Goal: Information Seeking & Learning: Learn about a topic

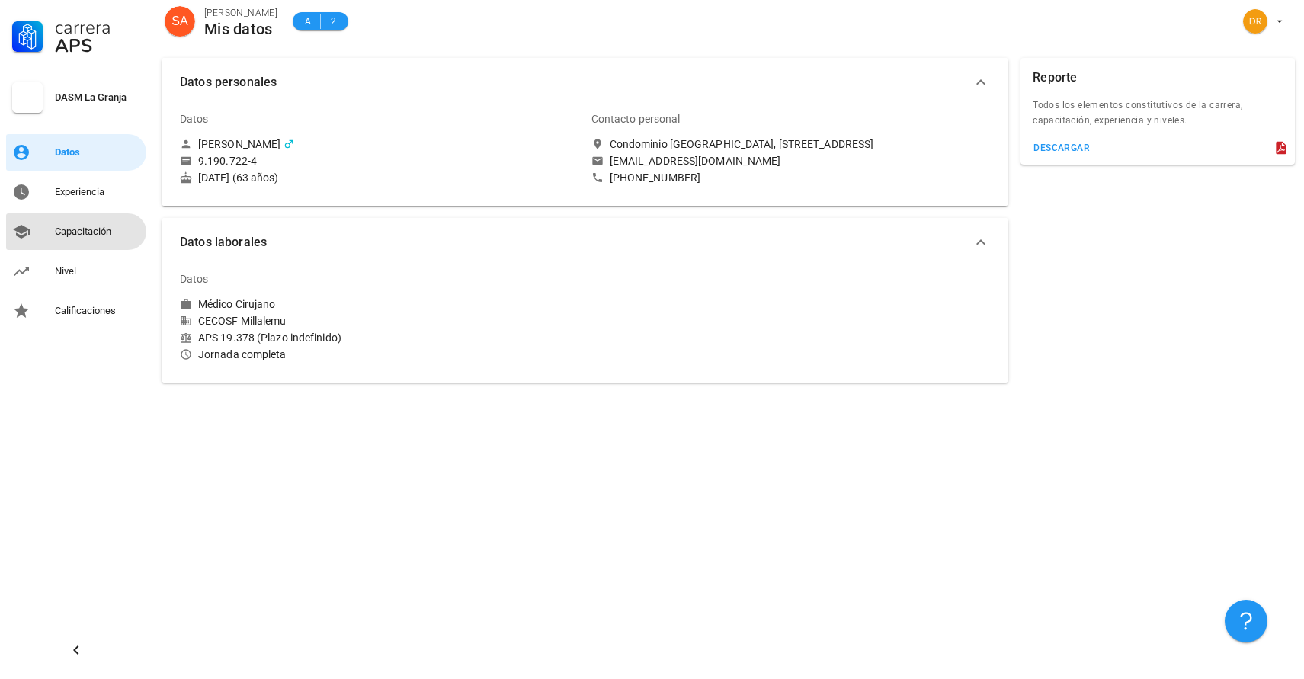
click at [91, 230] on div "Capacitación" at bounding box center [97, 232] width 85 height 12
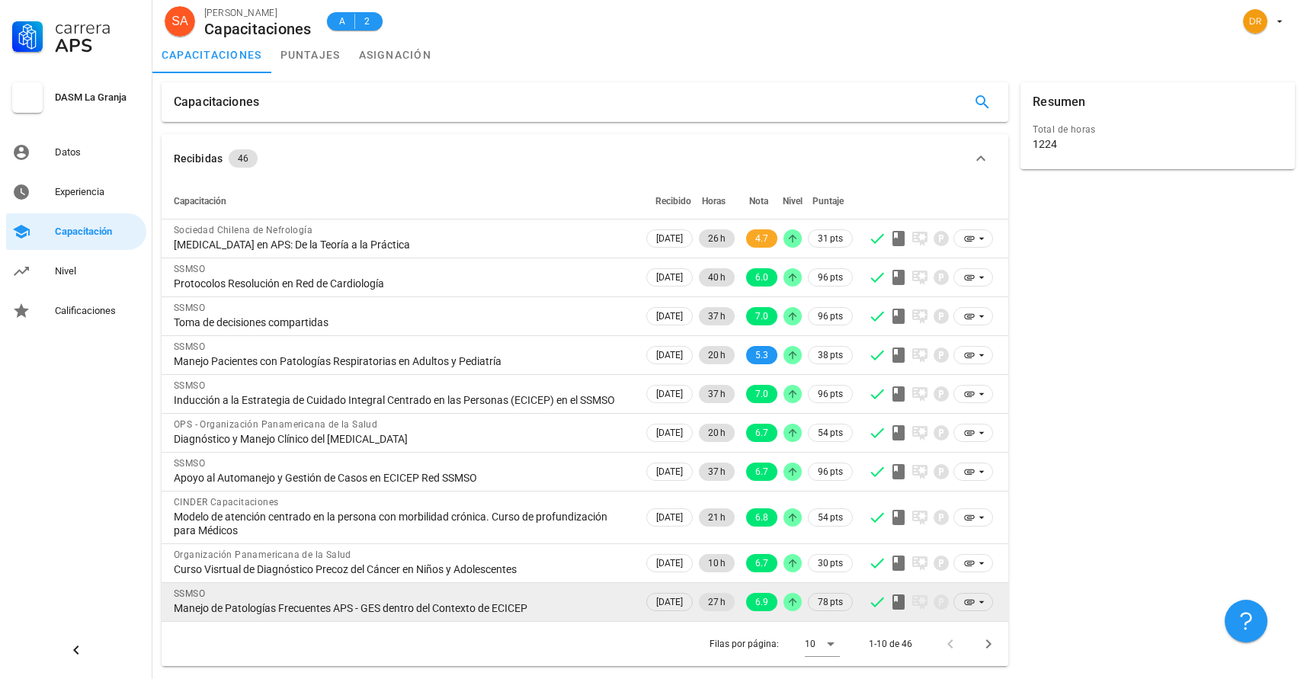
scroll to position [10, 0]
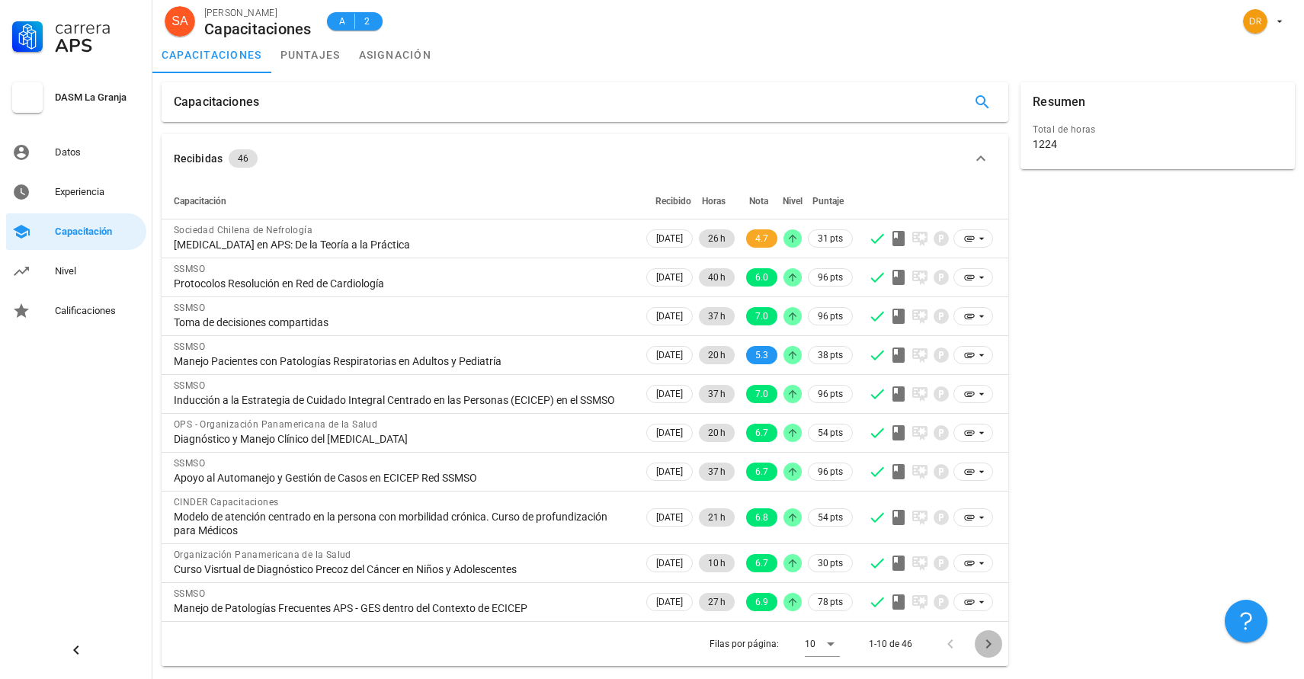
click at [988, 647] on icon "Página siguiente" at bounding box center [988, 644] width 18 height 18
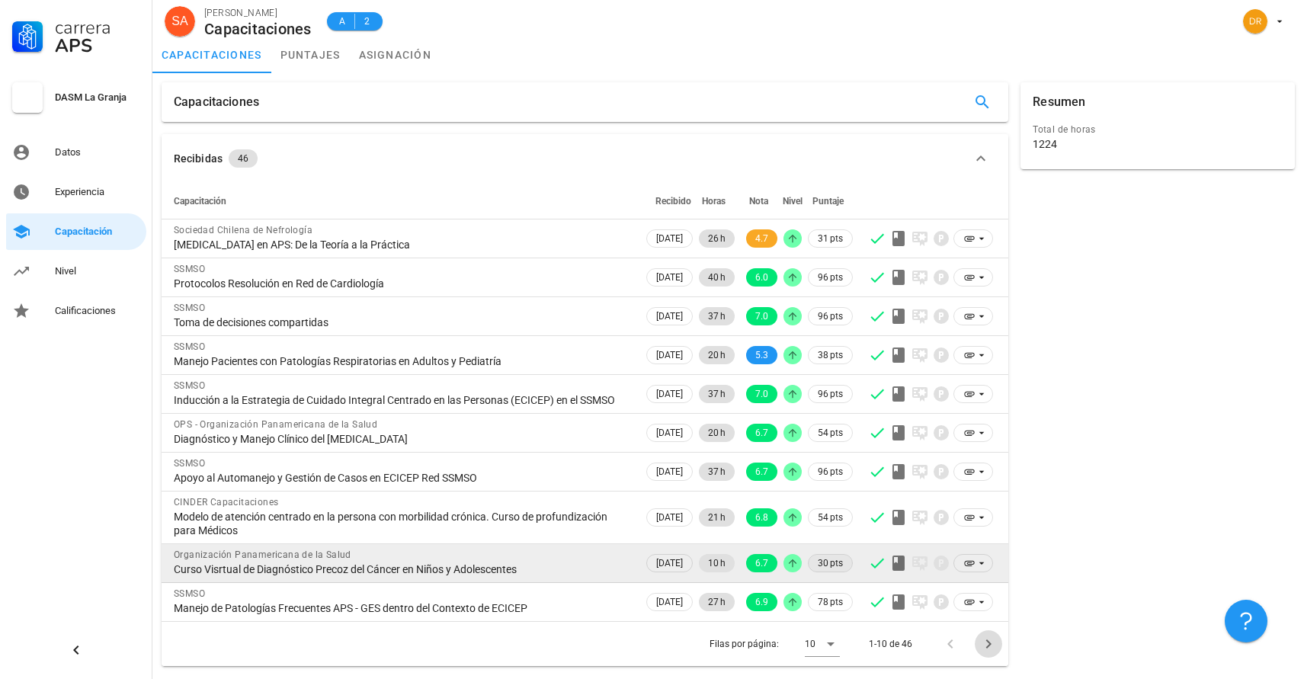
scroll to position [0, 0]
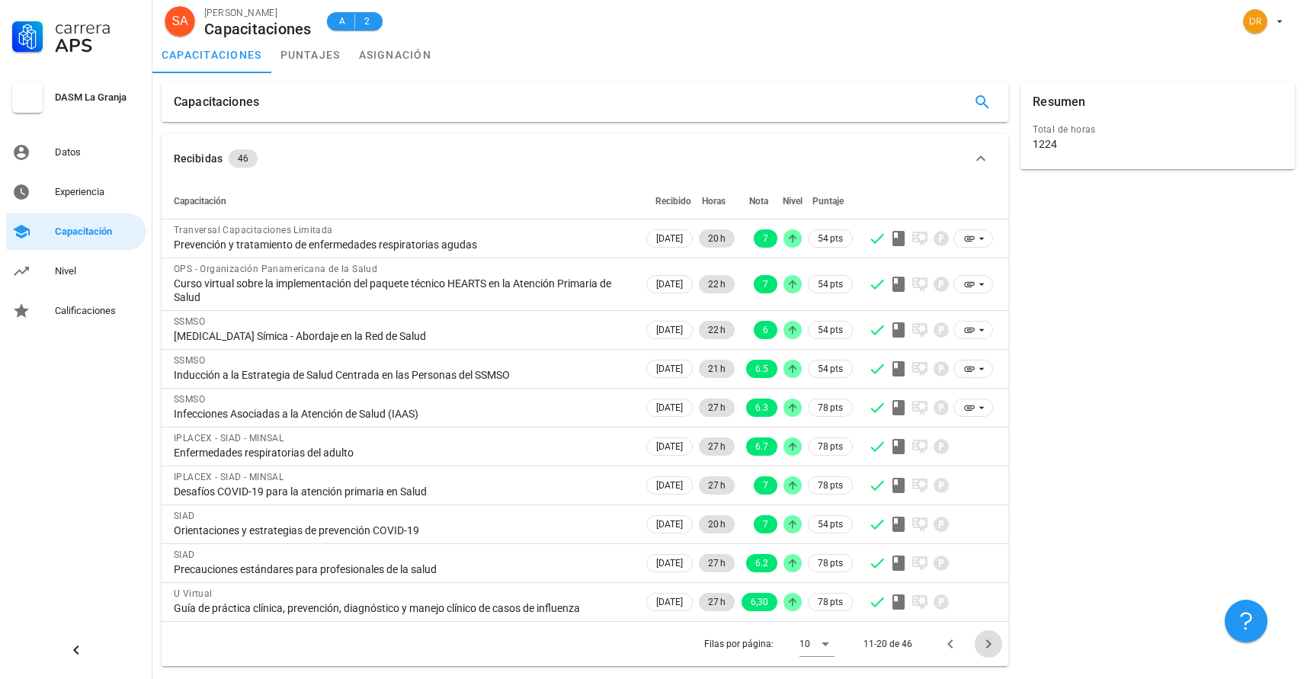
click at [989, 645] on icon "Página siguiente" at bounding box center [988, 643] width 5 height 9
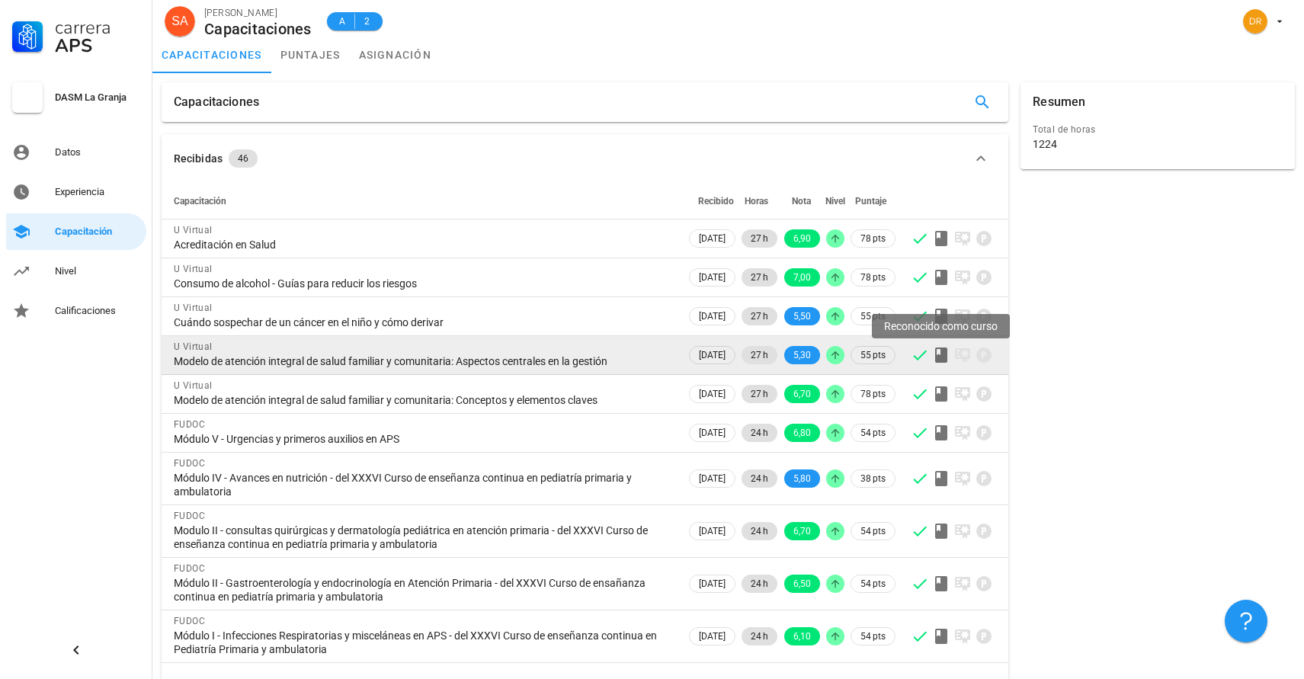
click at [941, 354] on icon at bounding box center [941, 354] width 12 height 15
click at [920, 357] on icon at bounding box center [921, 356] width 14 height 10
click at [699, 355] on span "[DATE]" at bounding box center [712, 355] width 27 height 17
click at [180, 355] on div "Modelo de atención integral de salud familiar y comunitaria: Aspectos centrales…" at bounding box center [424, 361] width 500 height 14
click at [528, 360] on div "Modelo de atención integral de salud familiar y comunitaria: Aspectos centrales…" at bounding box center [424, 361] width 500 height 14
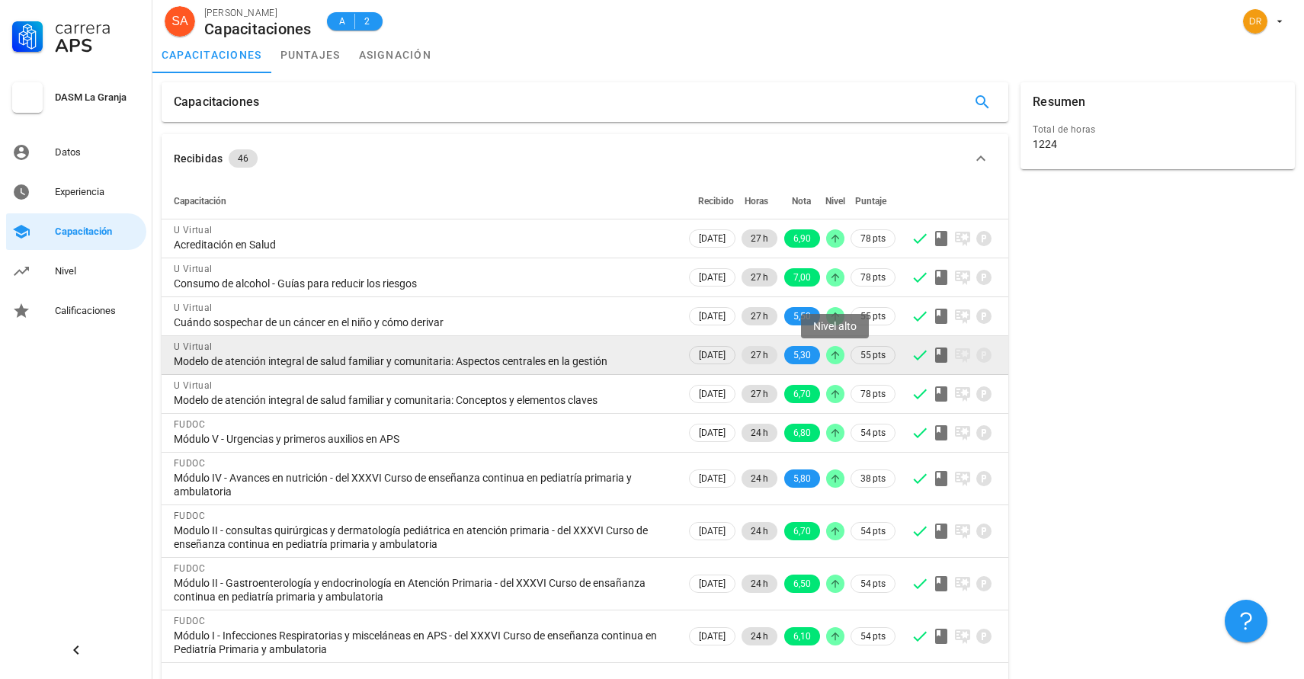
click at [832, 357] on icon at bounding box center [835, 355] width 12 height 12
click at [915, 358] on icon at bounding box center [920, 355] width 18 height 18
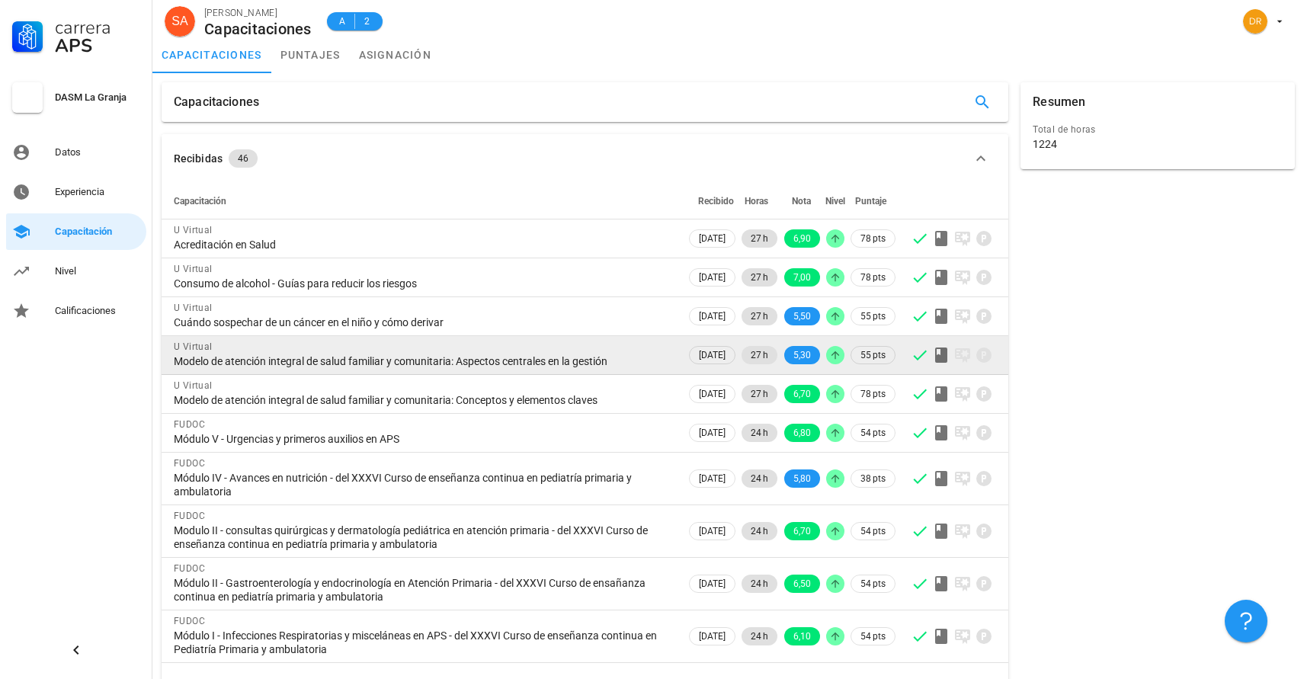
click at [324, 362] on div "Modelo de atención integral de salud familiar y comunitaria: Aspectos centrales…" at bounding box center [424, 361] width 500 height 14
click at [200, 360] on div "Modelo de atención integral de salud familiar y comunitaria: Aspectos centrales…" at bounding box center [424, 361] width 500 height 14
click at [699, 350] on span "[DATE]" at bounding box center [712, 355] width 27 height 17
click at [757, 357] on span "27 h" at bounding box center [760, 355] width 18 height 18
click at [802, 355] on span "5,30" at bounding box center [802, 355] width 18 height 18
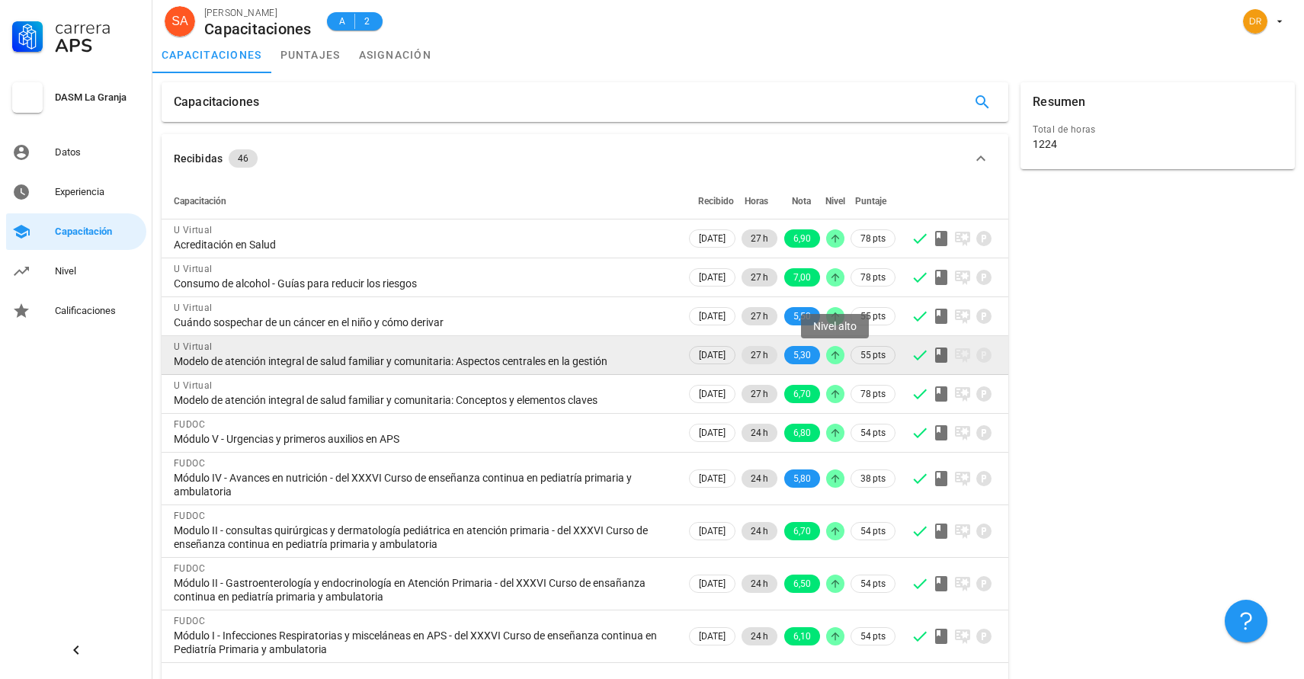
click at [832, 355] on icon at bounding box center [835, 355] width 8 height 8
click at [863, 355] on span "55 pts" at bounding box center [872, 354] width 25 height 15
click at [913, 360] on icon at bounding box center [920, 355] width 18 height 18
click at [939, 352] on icon at bounding box center [941, 355] width 18 height 18
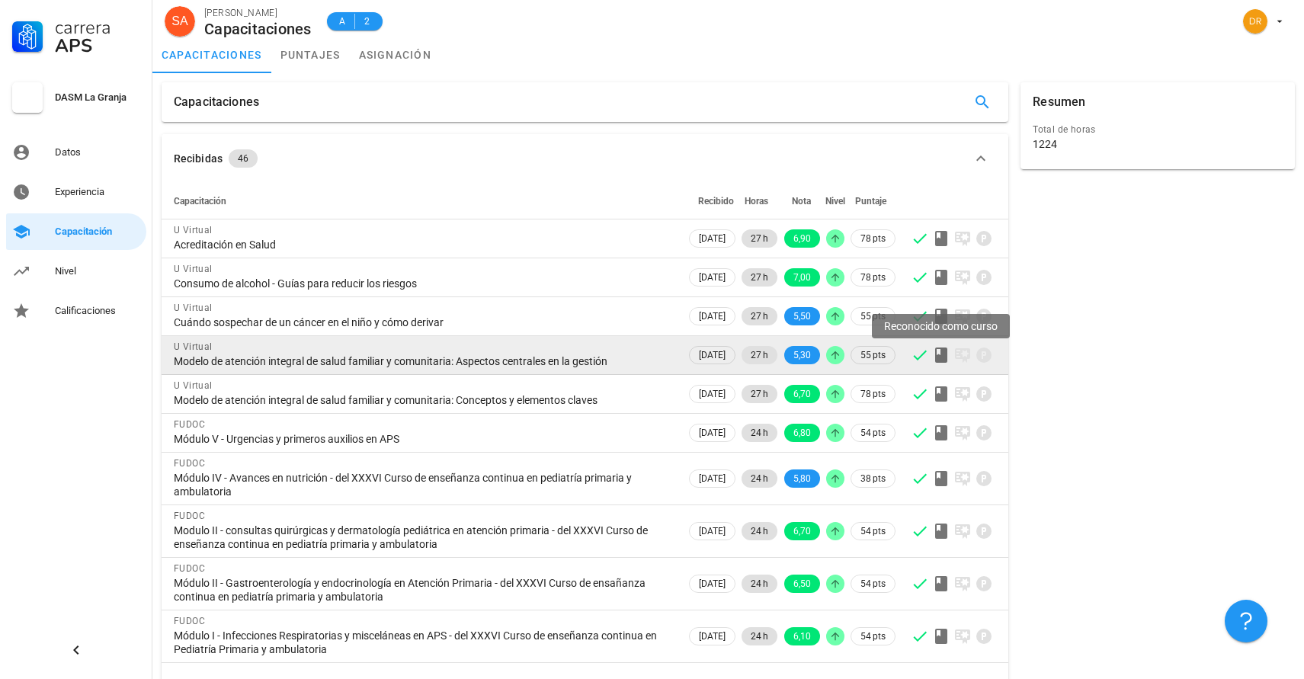
click at [939, 352] on icon at bounding box center [941, 355] width 18 height 18
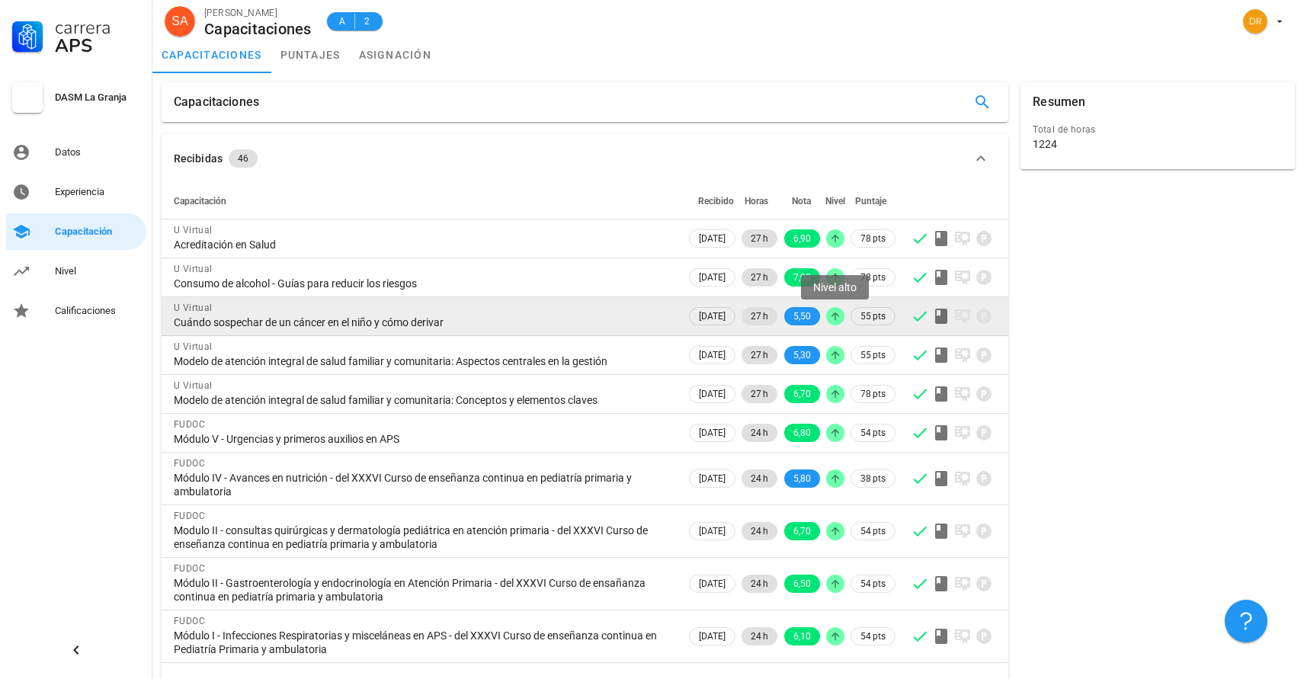
click at [828, 318] on div at bounding box center [835, 316] width 18 height 18
click at [839, 317] on icon at bounding box center [835, 316] width 12 height 12
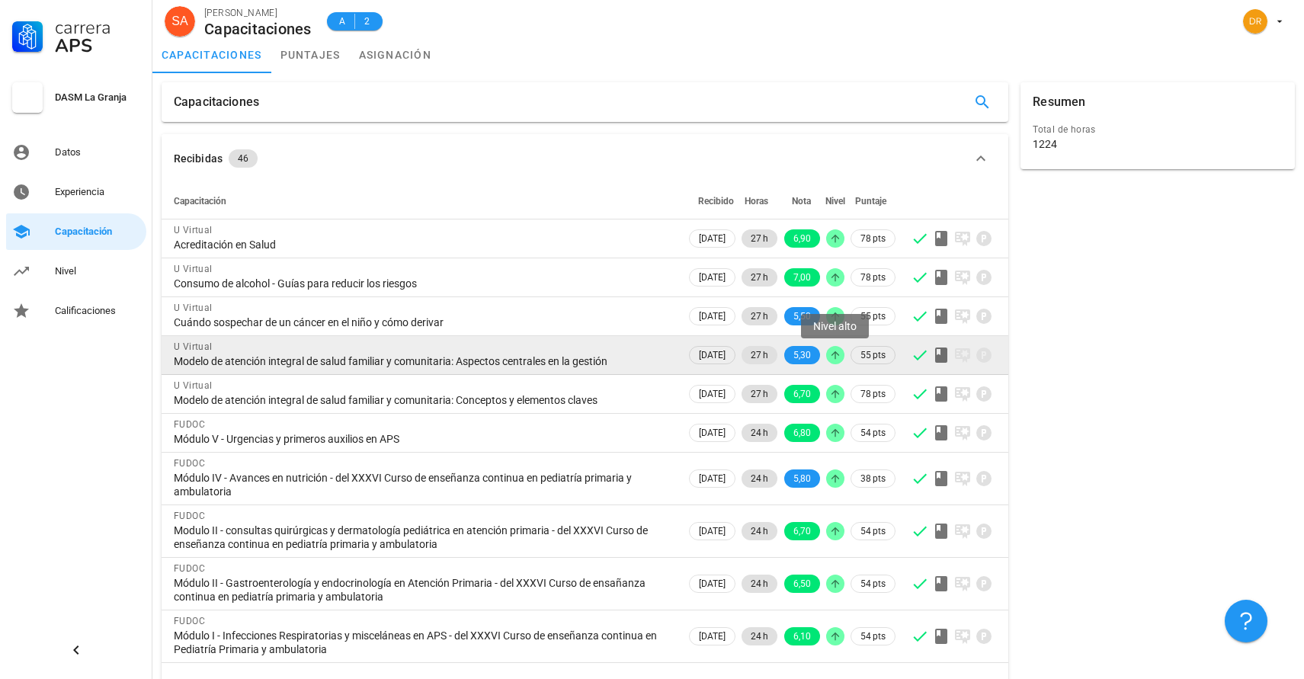
click at [832, 360] on icon at bounding box center [835, 355] width 12 height 12
click at [521, 360] on div "Modelo de atención integral de salud familiar y comunitaria: Aspectos centrales…" at bounding box center [424, 361] width 500 height 14
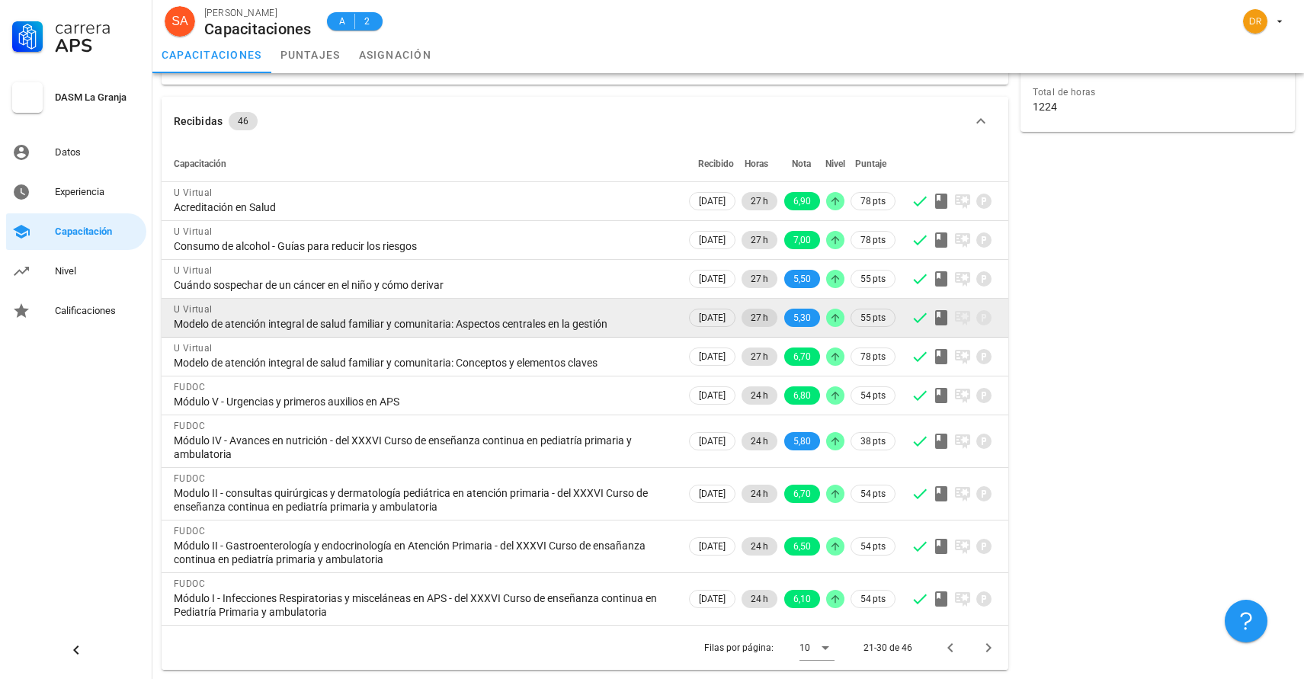
drag, startPoint x: 683, startPoint y: 318, endPoint x: 746, endPoint y: 312, distance: 63.5
click at [699, 318] on span "[DATE]" at bounding box center [712, 317] width 27 height 17
click at [764, 319] on span "27 h" at bounding box center [760, 318] width 18 height 18
click at [799, 316] on span "5,30" at bounding box center [802, 318] width 18 height 18
click at [834, 319] on icon at bounding box center [835, 318] width 12 height 12
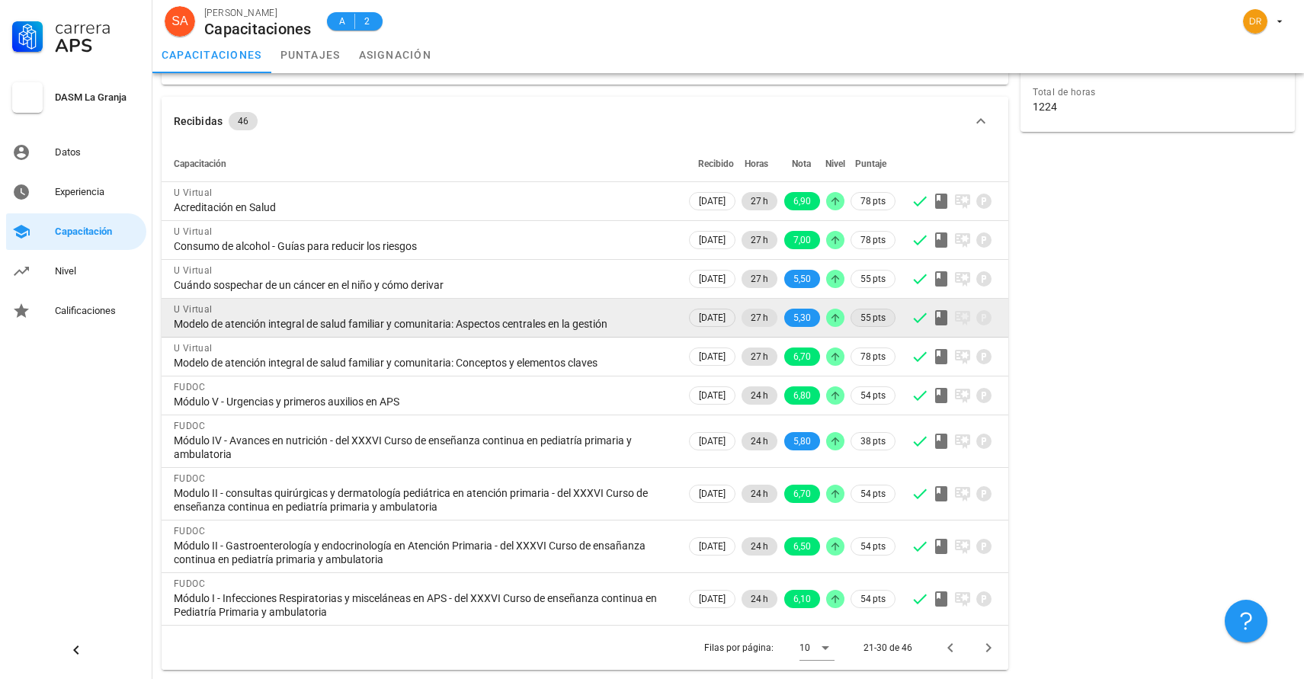
click at [872, 319] on span "55 pts" at bounding box center [872, 317] width 25 height 15
click at [917, 316] on icon at bounding box center [920, 318] width 18 height 18
drag, startPoint x: 959, startPoint y: 318, endPoint x: 969, endPoint y: 319, distance: 10.8
click at [960, 319] on icon at bounding box center [962, 318] width 15 height 14
click at [986, 320] on icon at bounding box center [983, 317] width 15 height 15
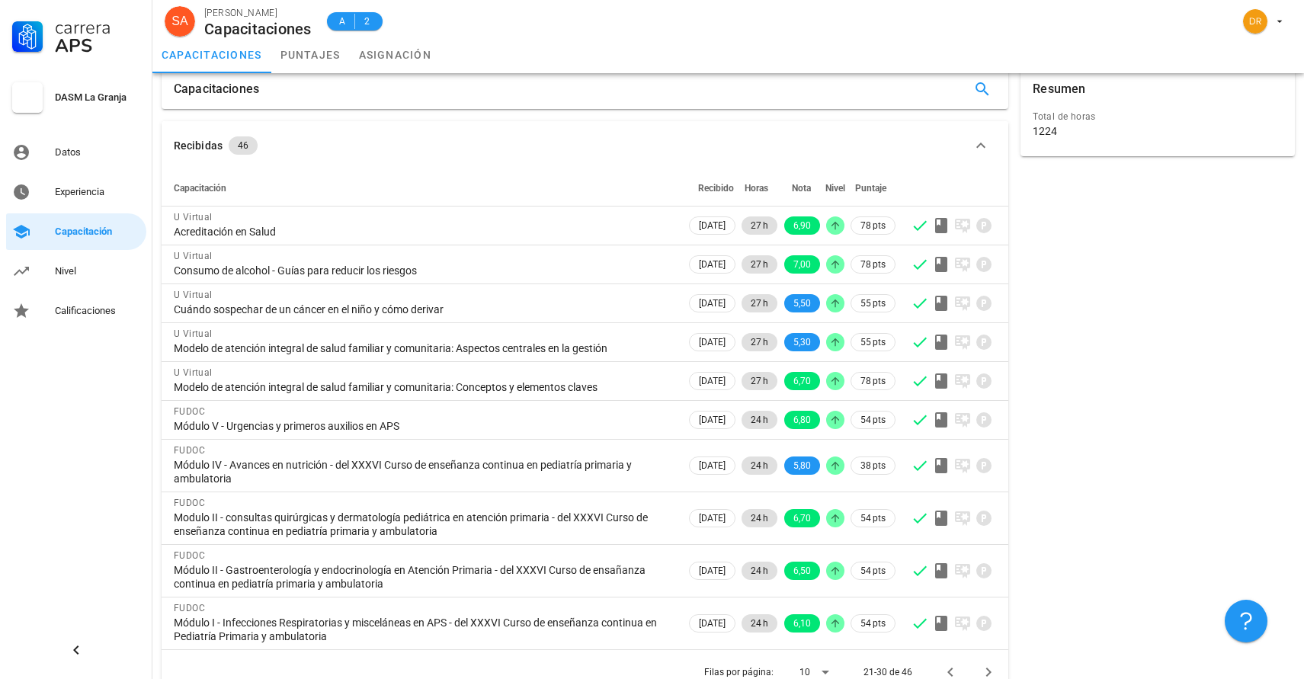
scroll to position [0, 0]
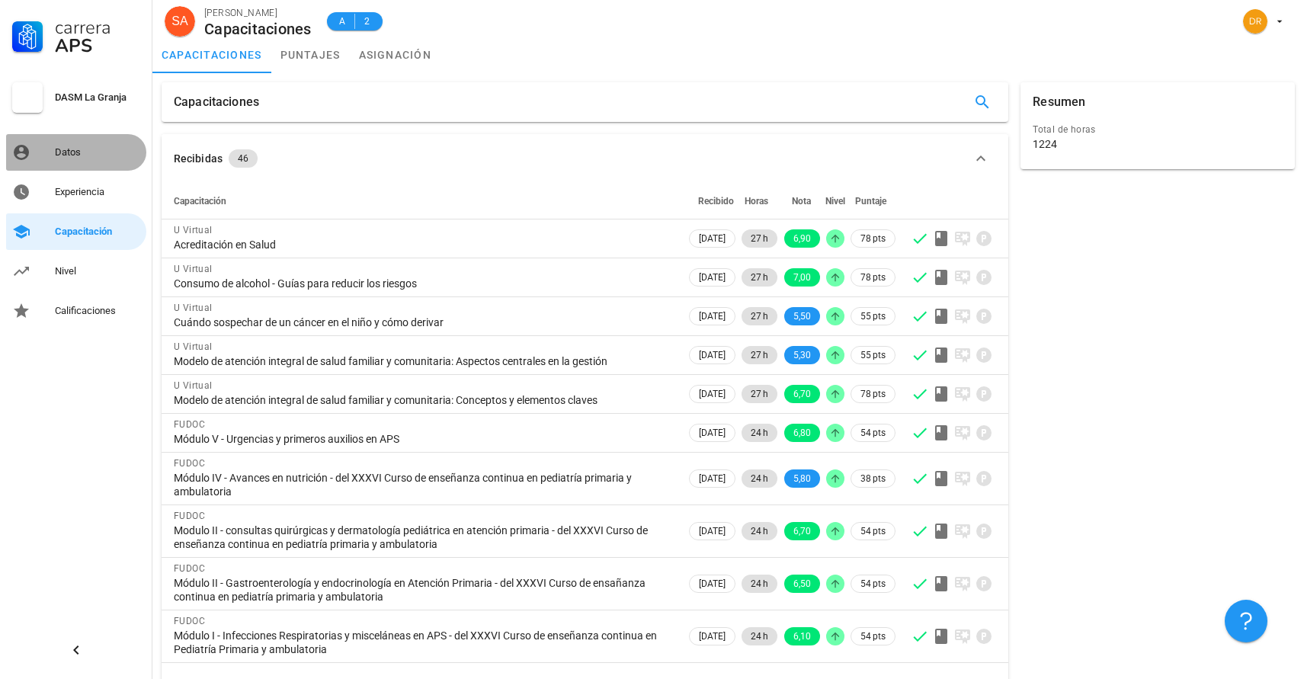
click at [69, 150] on div "Datos" at bounding box center [97, 152] width 85 height 12
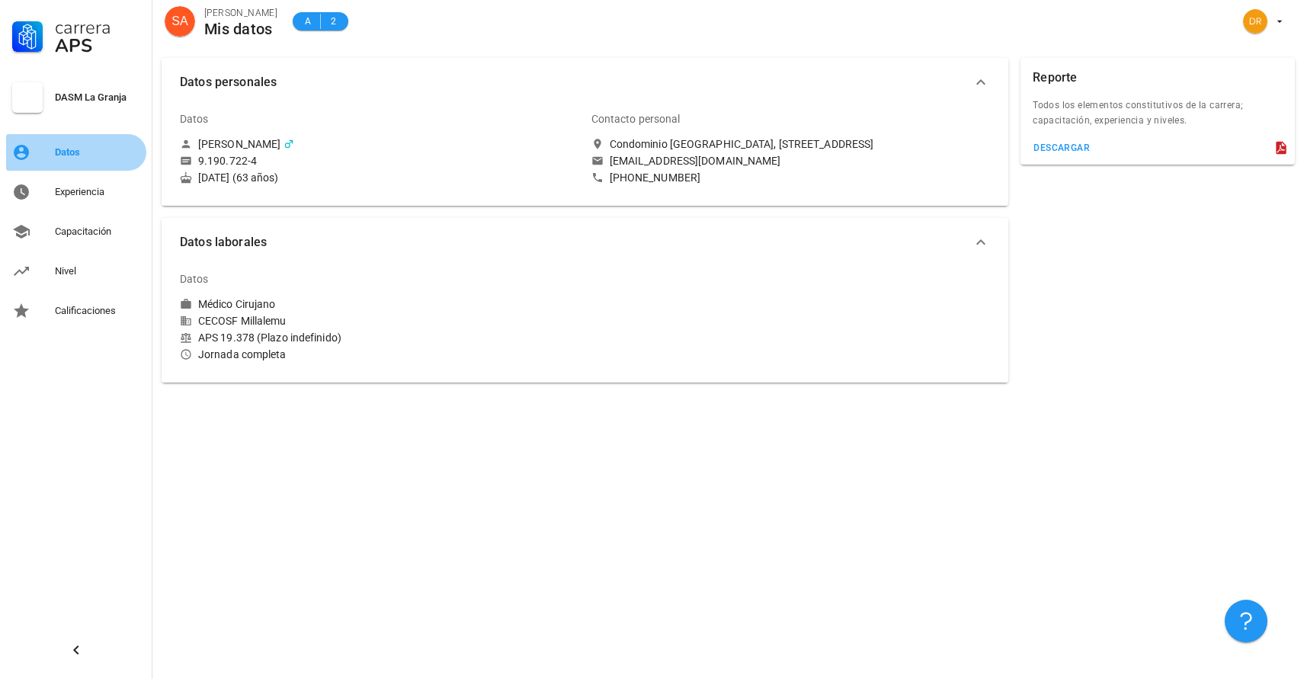
click at [88, 155] on div "Datos" at bounding box center [97, 152] width 85 height 12
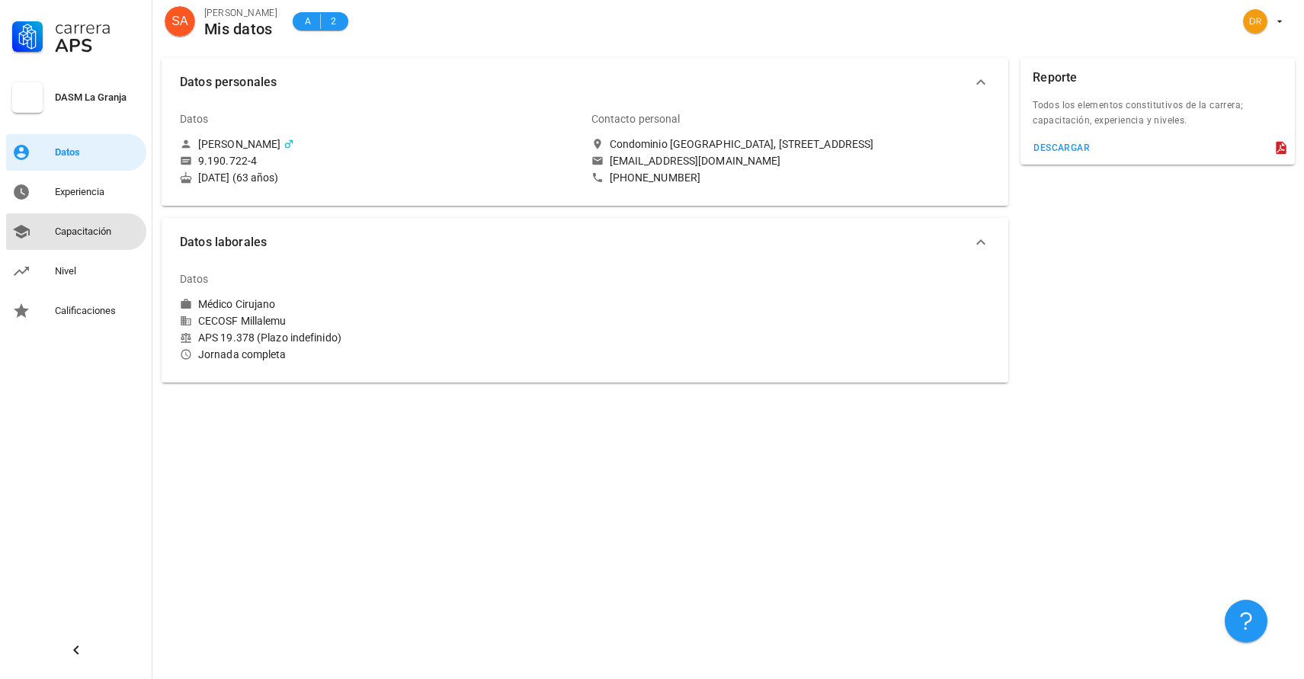
click at [75, 227] on div "Capacitación" at bounding box center [97, 232] width 85 height 12
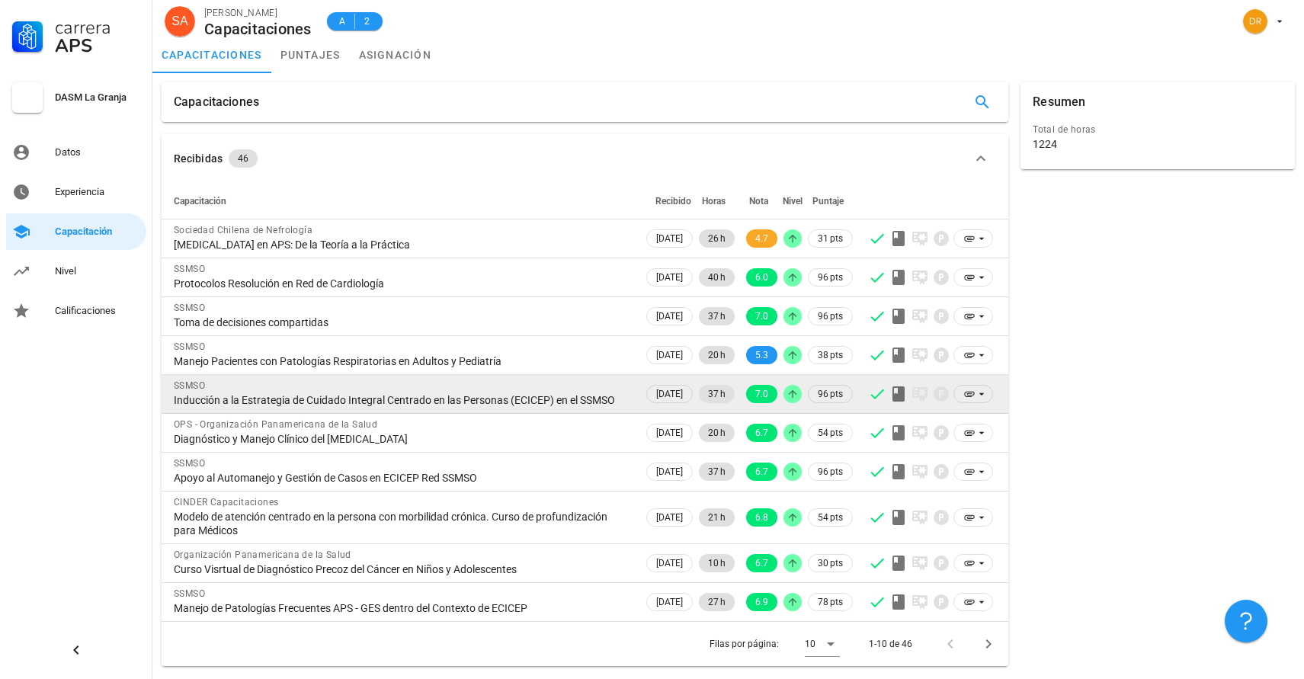
scroll to position [10, 0]
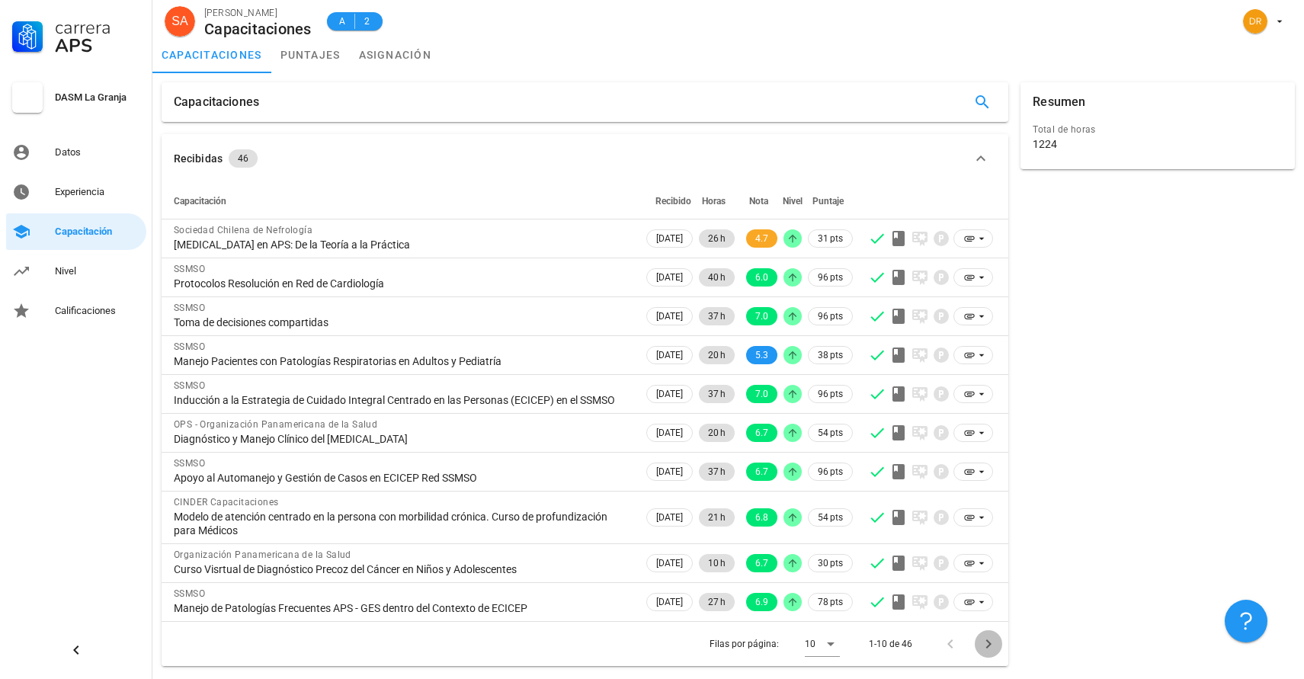
click at [987, 653] on icon "Página siguiente" at bounding box center [988, 644] width 18 height 18
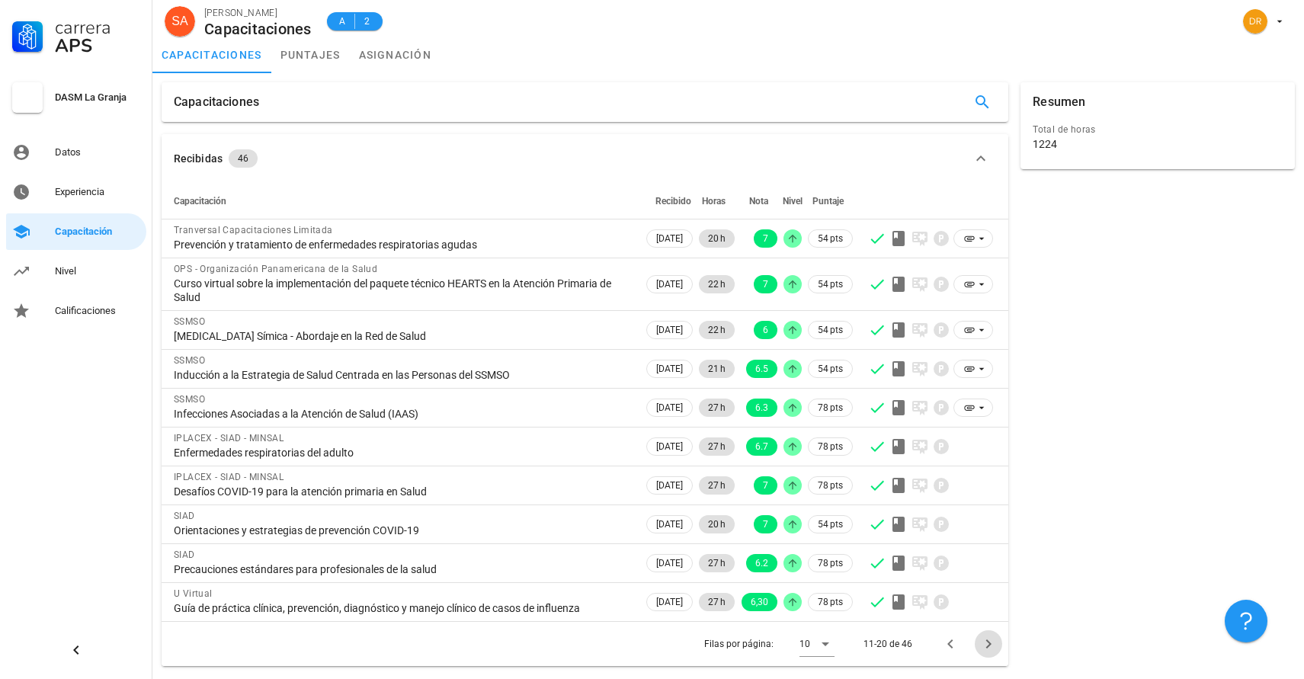
click at [992, 645] on icon "Página siguiente" at bounding box center [988, 644] width 18 height 18
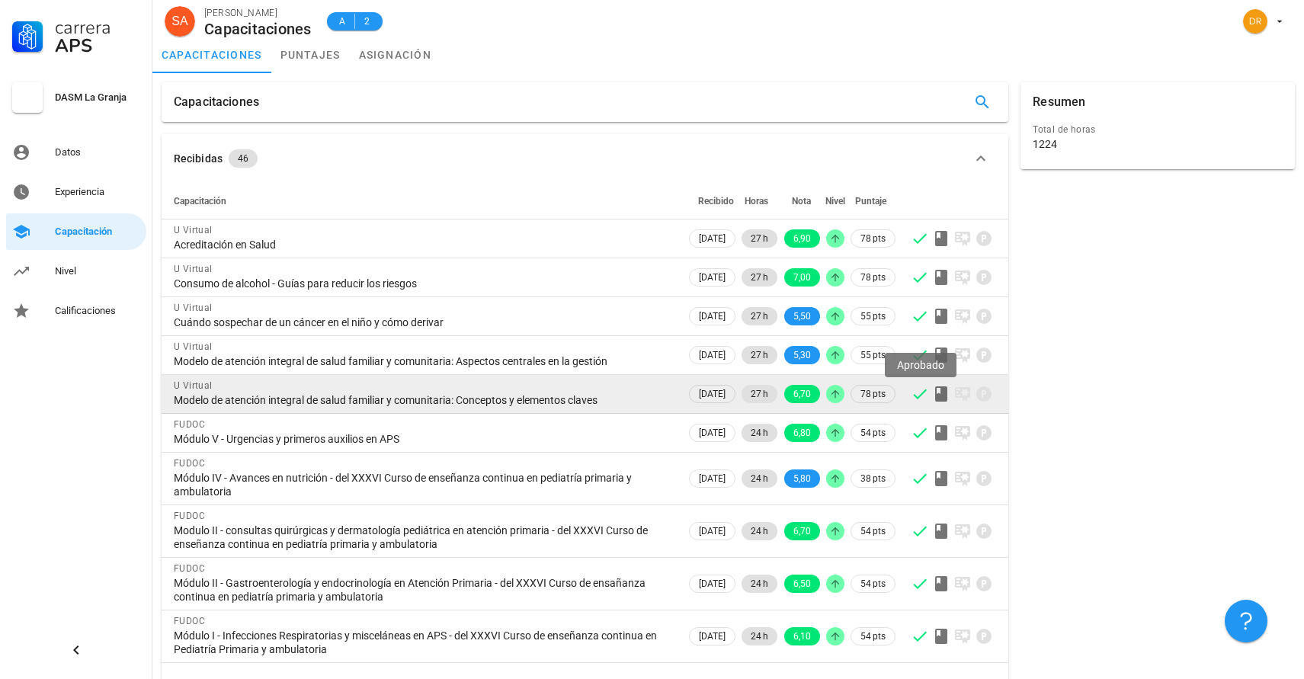
click at [915, 401] on icon at bounding box center [920, 394] width 18 height 18
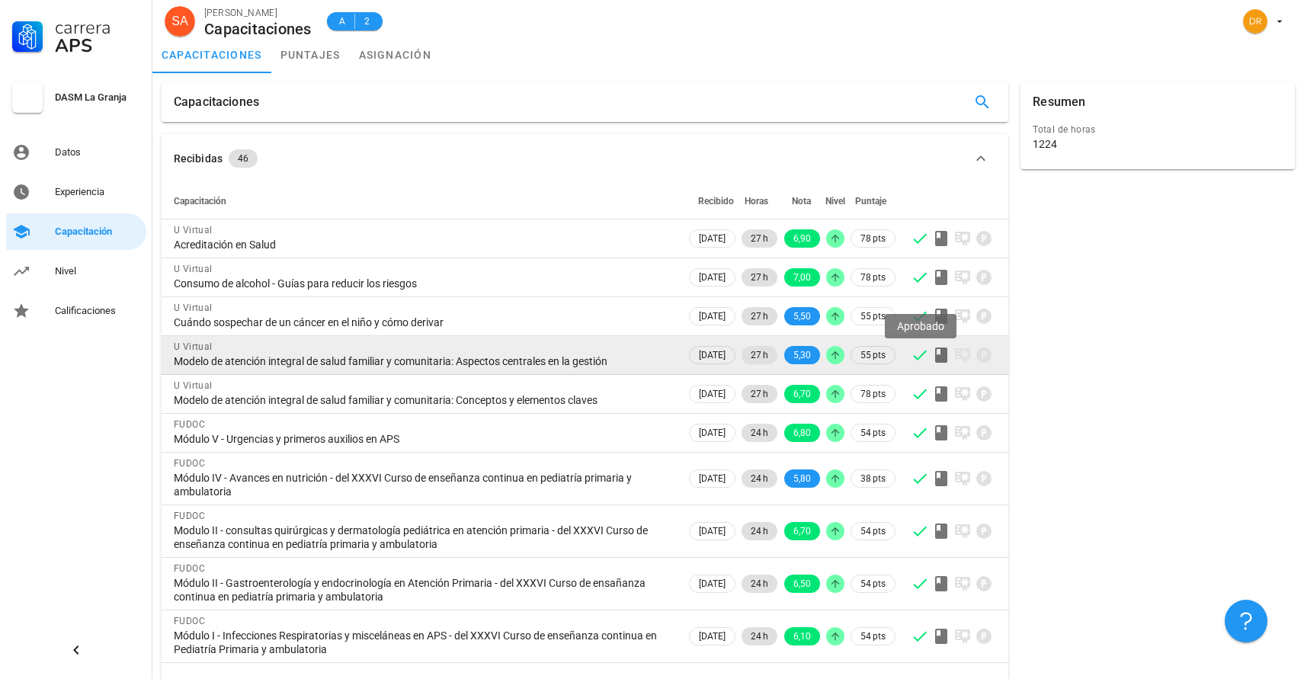
click at [914, 357] on icon at bounding box center [920, 355] width 18 height 18
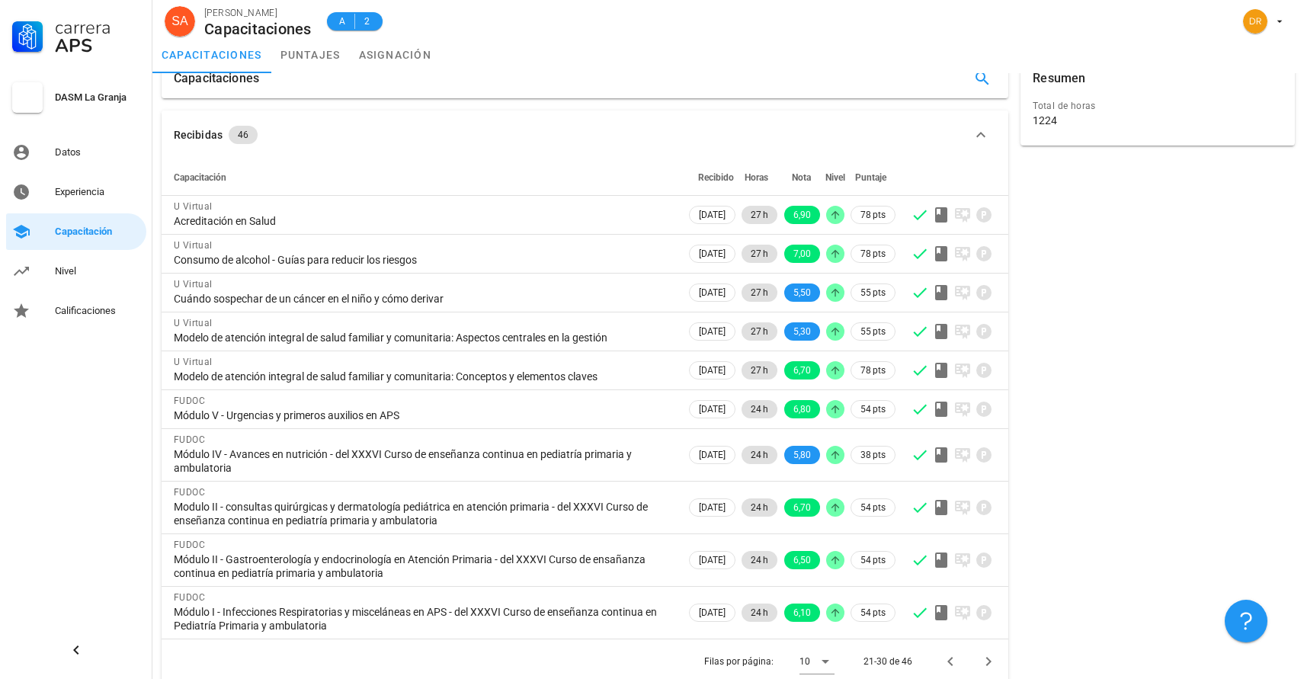
scroll to position [37, 0]
